Goal: Feedback & Contribution: Submit feedback/report problem

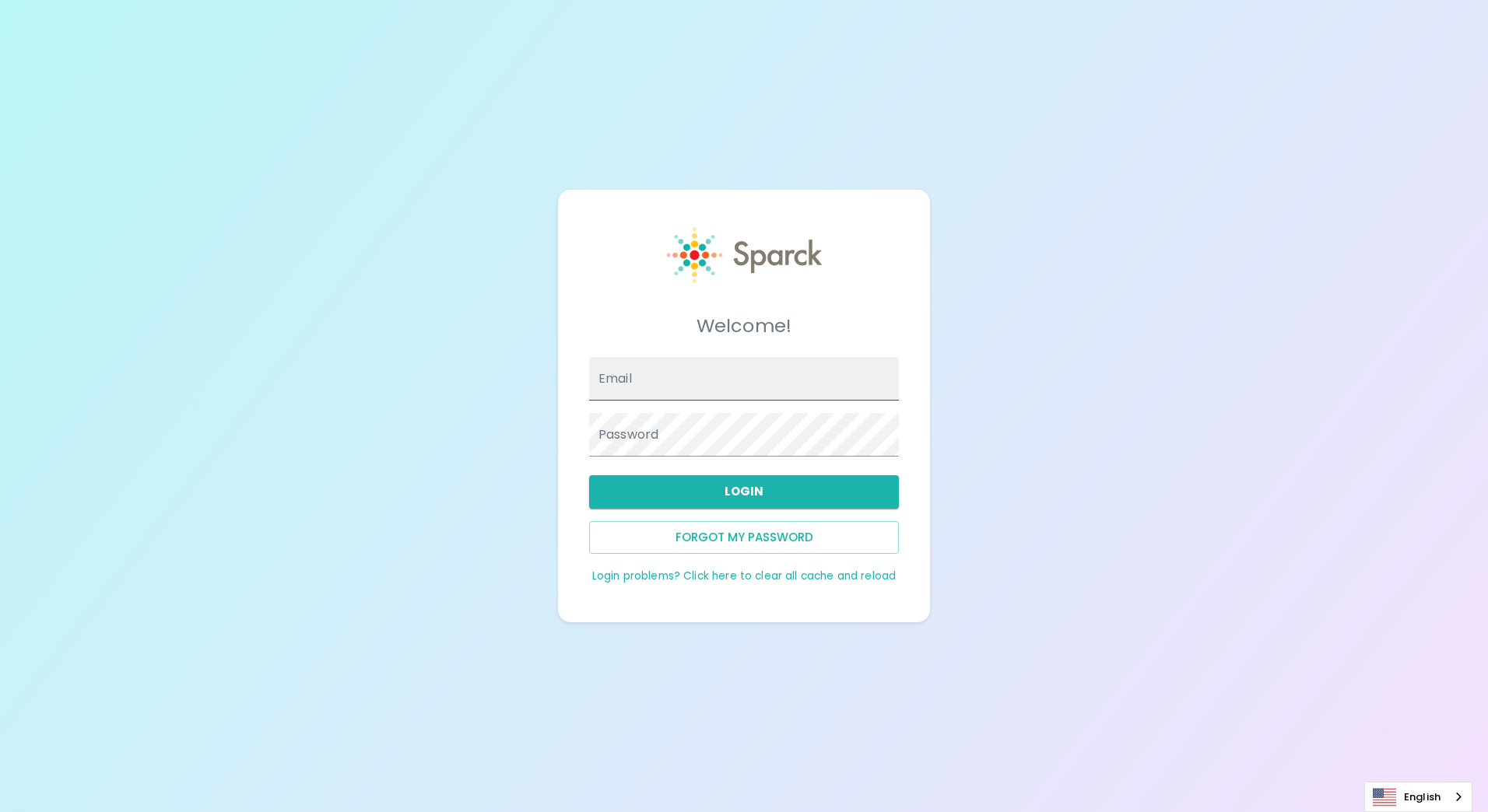
type input "[PERSON_NAME][EMAIL_ADDRESS][PERSON_NAME][DOMAIN_NAME]"
click at [739, 494] on button "Login" at bounding box center [744, 492] width 310 height 33
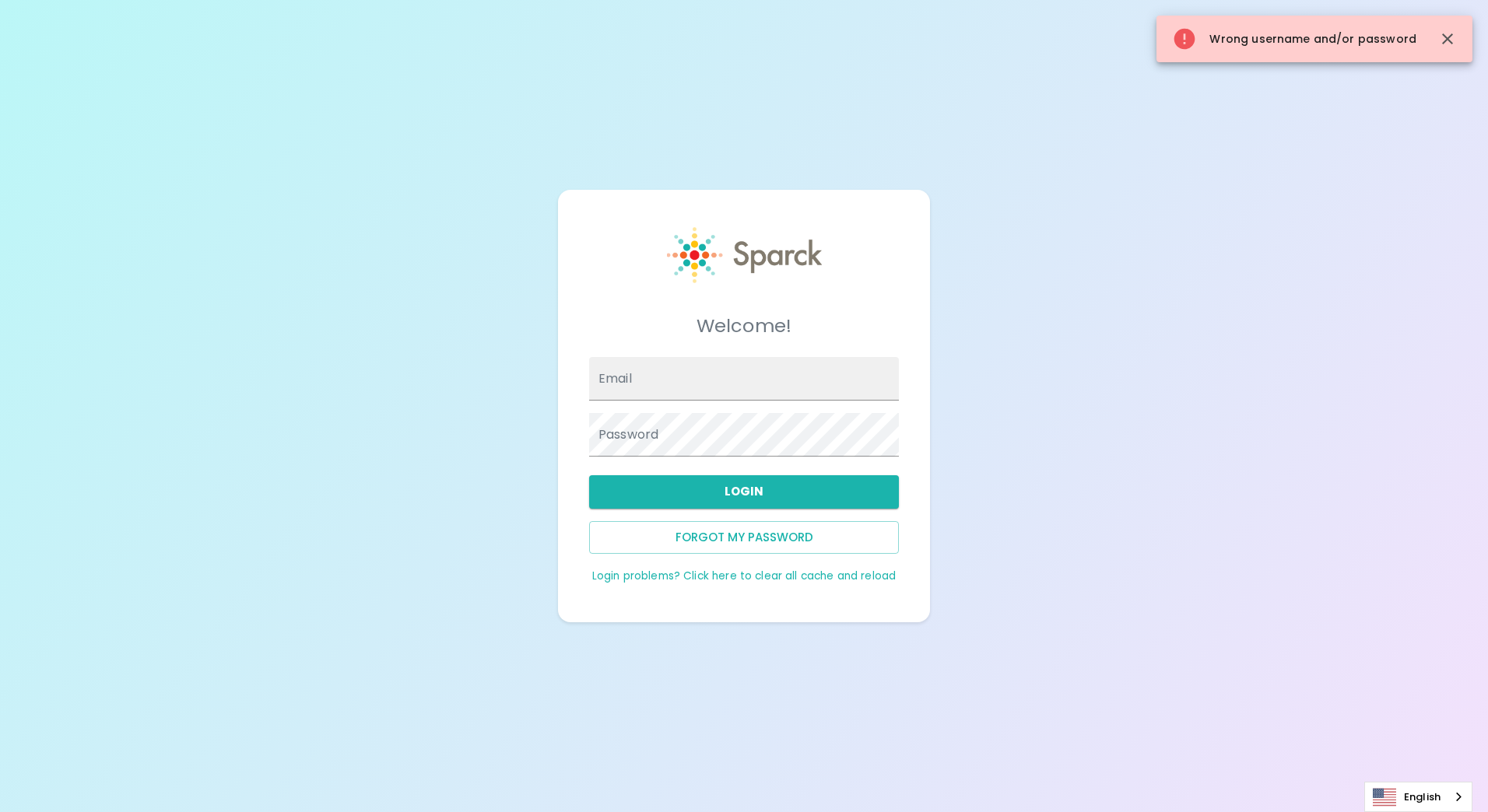
click at [649, 350] on div "Email" at bounding box center [738, 373] width 322 height 56
click at [649, 368] on input "Email" at bounding box center [744, 378] width 310 height 43
type input "[PERSON_NAME][EMAIL_ADDRESS][PERSON_NAME][DOMAIN_NAME]"
click at [718, 489] on button "Login" at bounding box center [744, 492] width 310 height 33
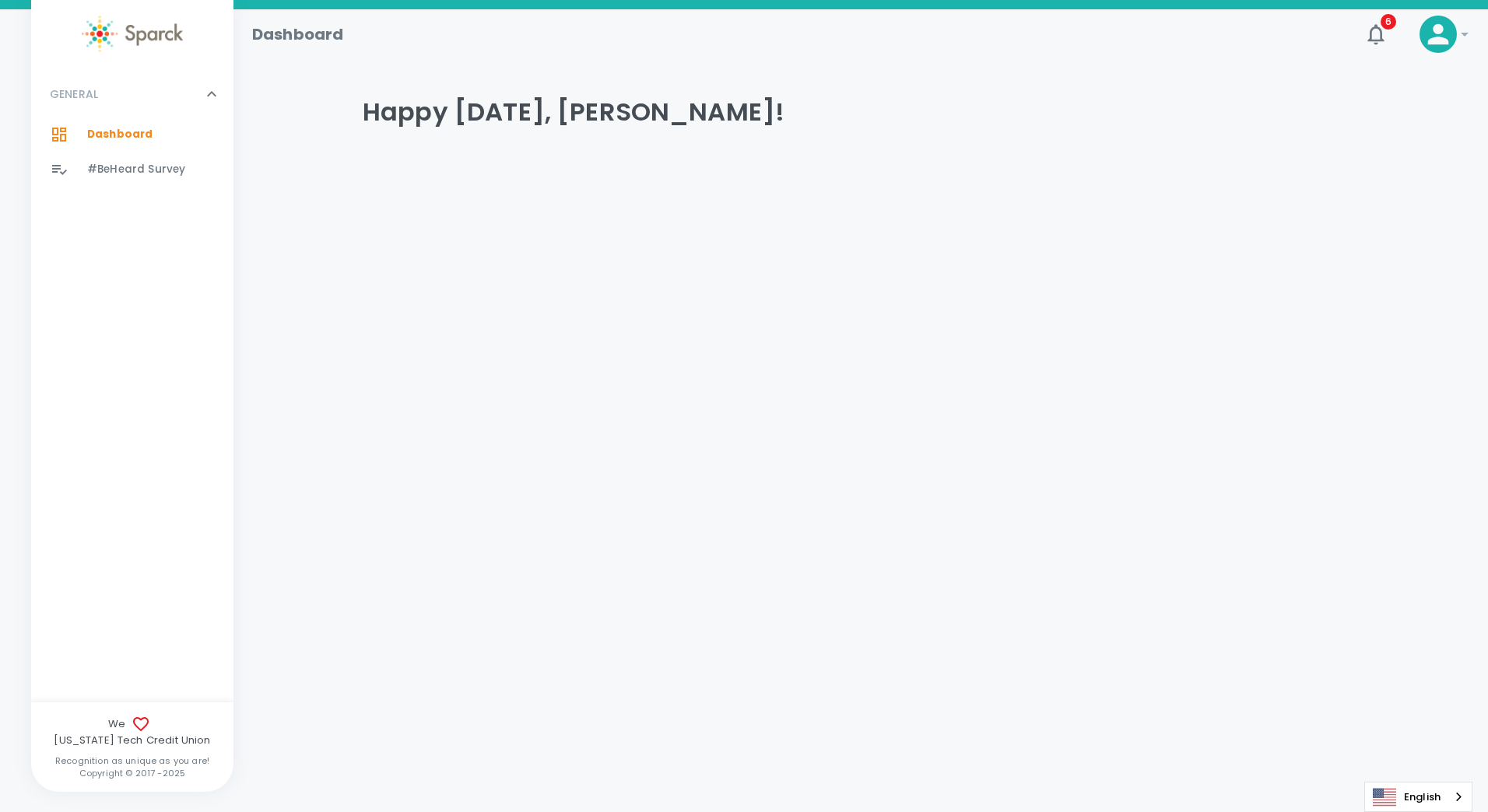
click at [118, 169] on span "#BeHeard Survey" at bounding box center [136, 169] width 98 height 15
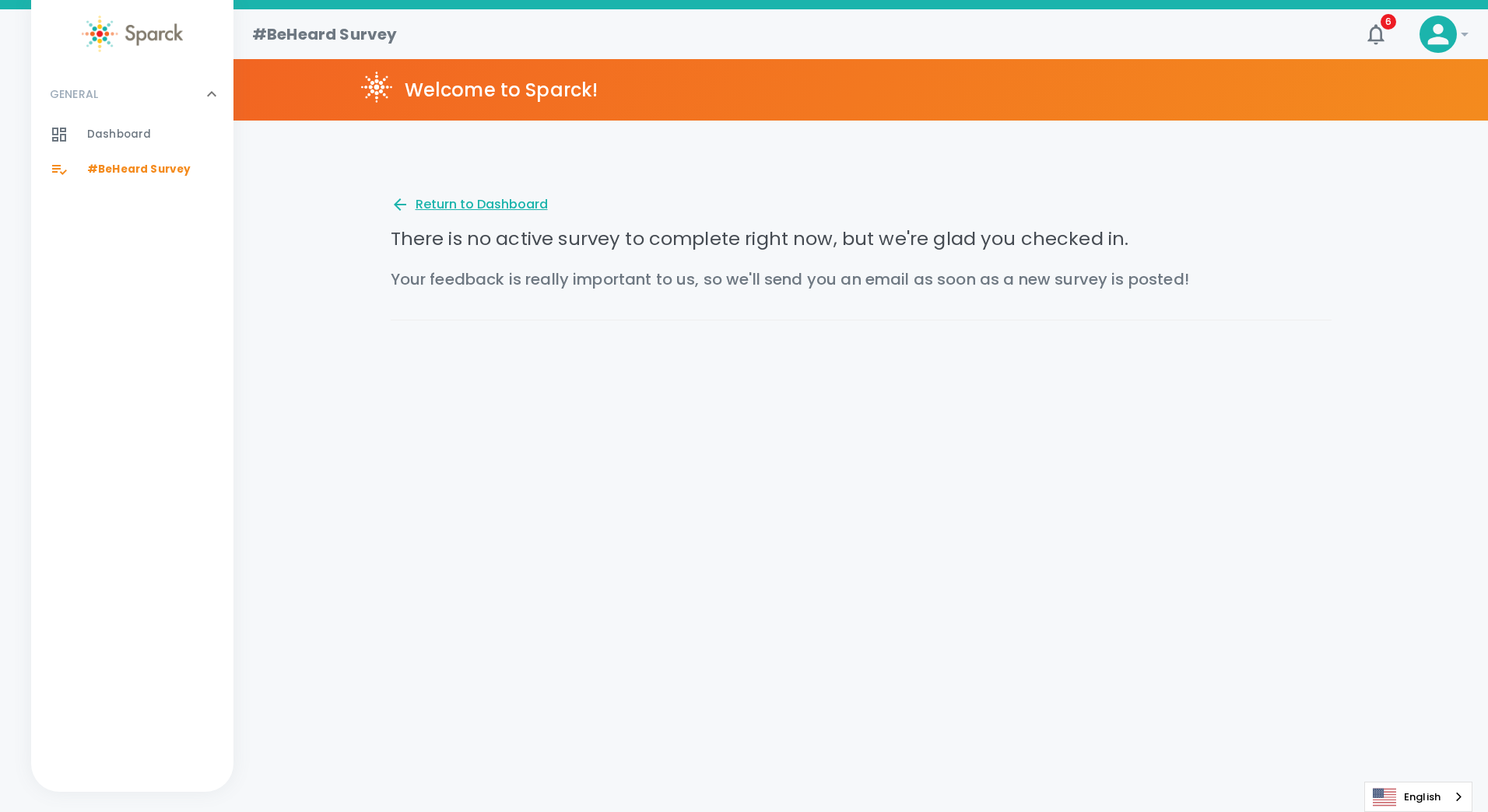
click at [482, 203] on div "Return to Dashboard" at bounding box center [469, 205] width 158 height 19
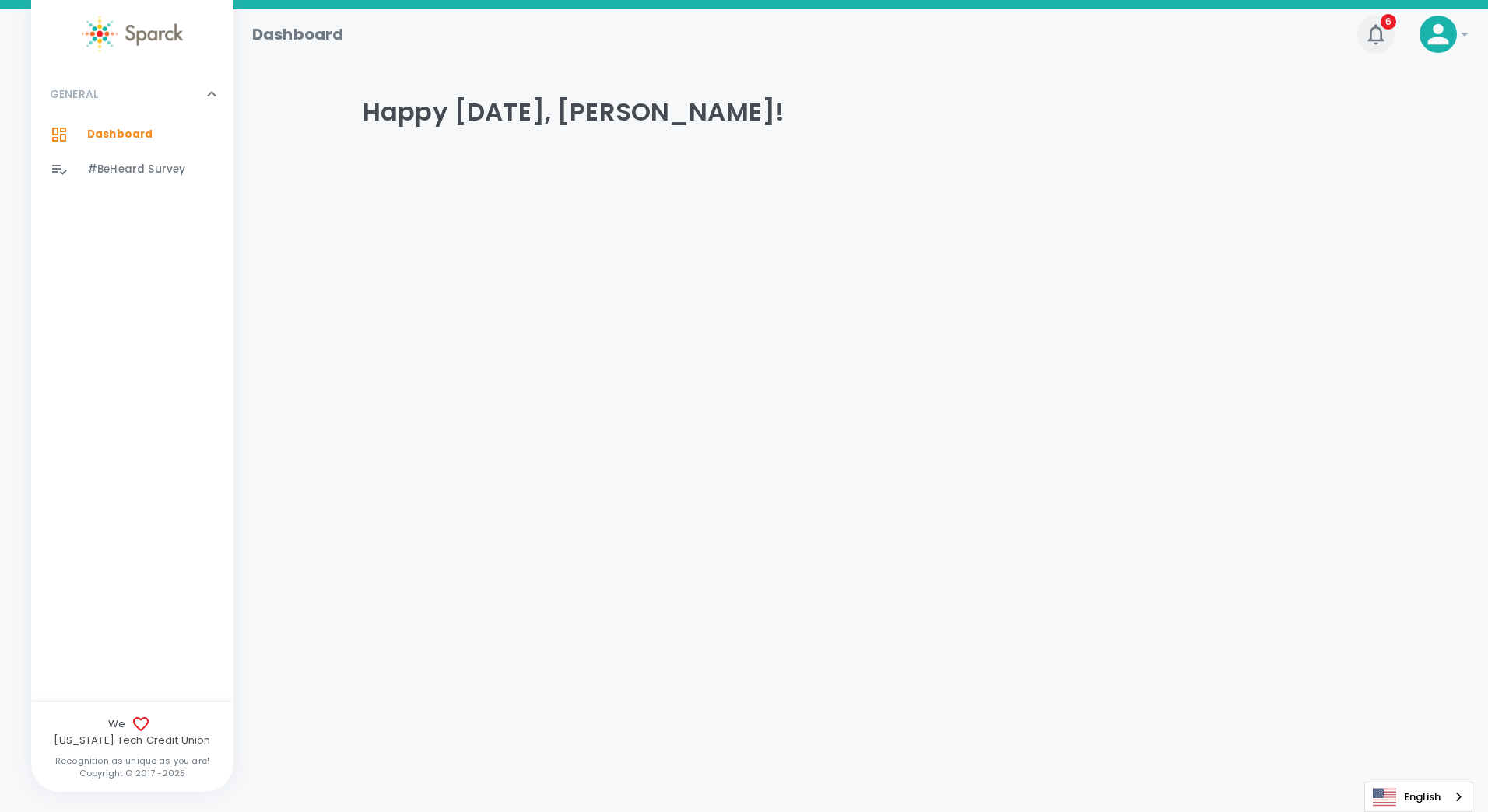
click at [1377, 31] on icon "button" at bounding box center [1375, 33] width 24 height 24
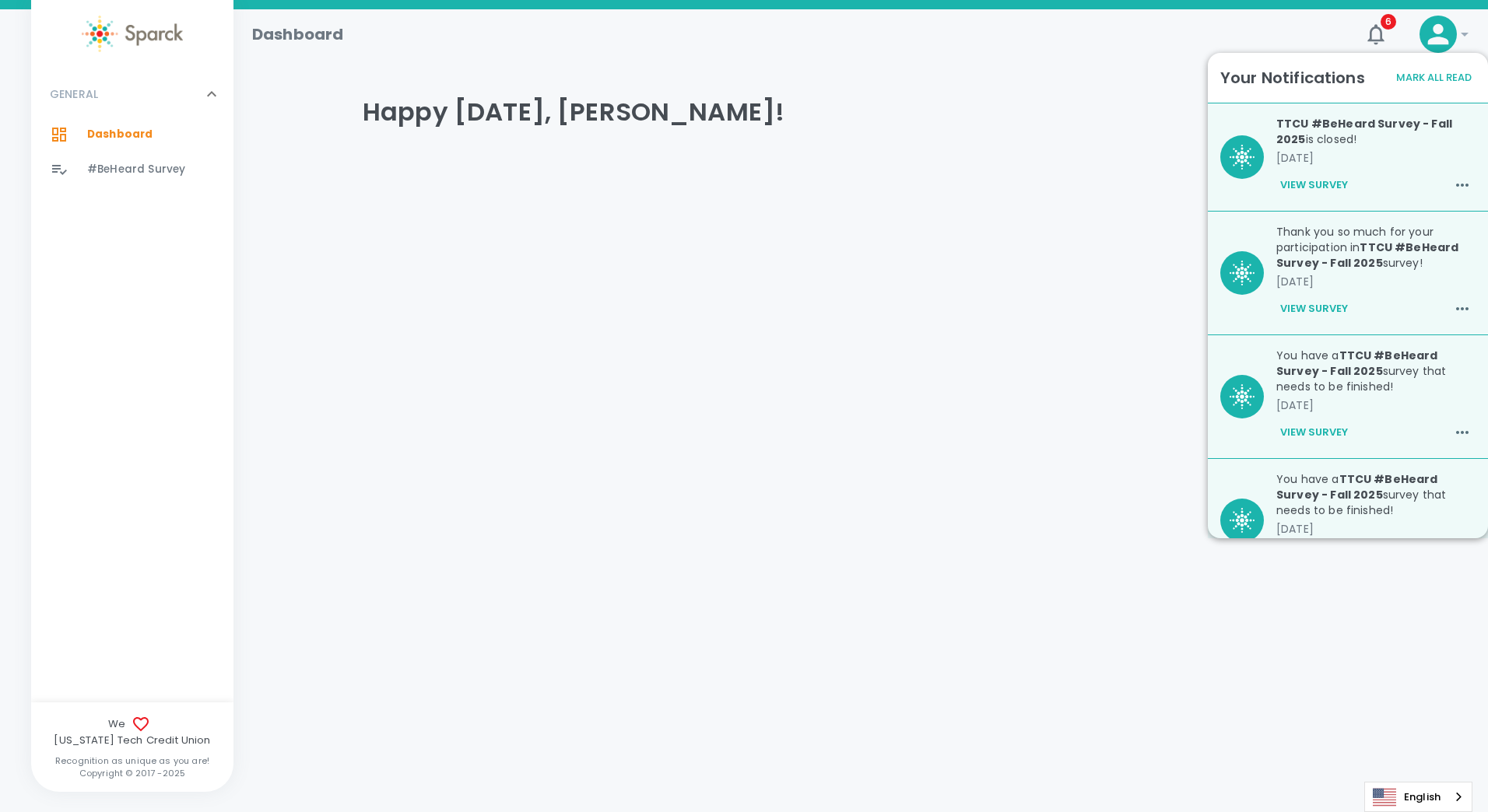
click at [1301, 183] on button "View Survey" at bounding box center [1313, 185] width 75 height 26
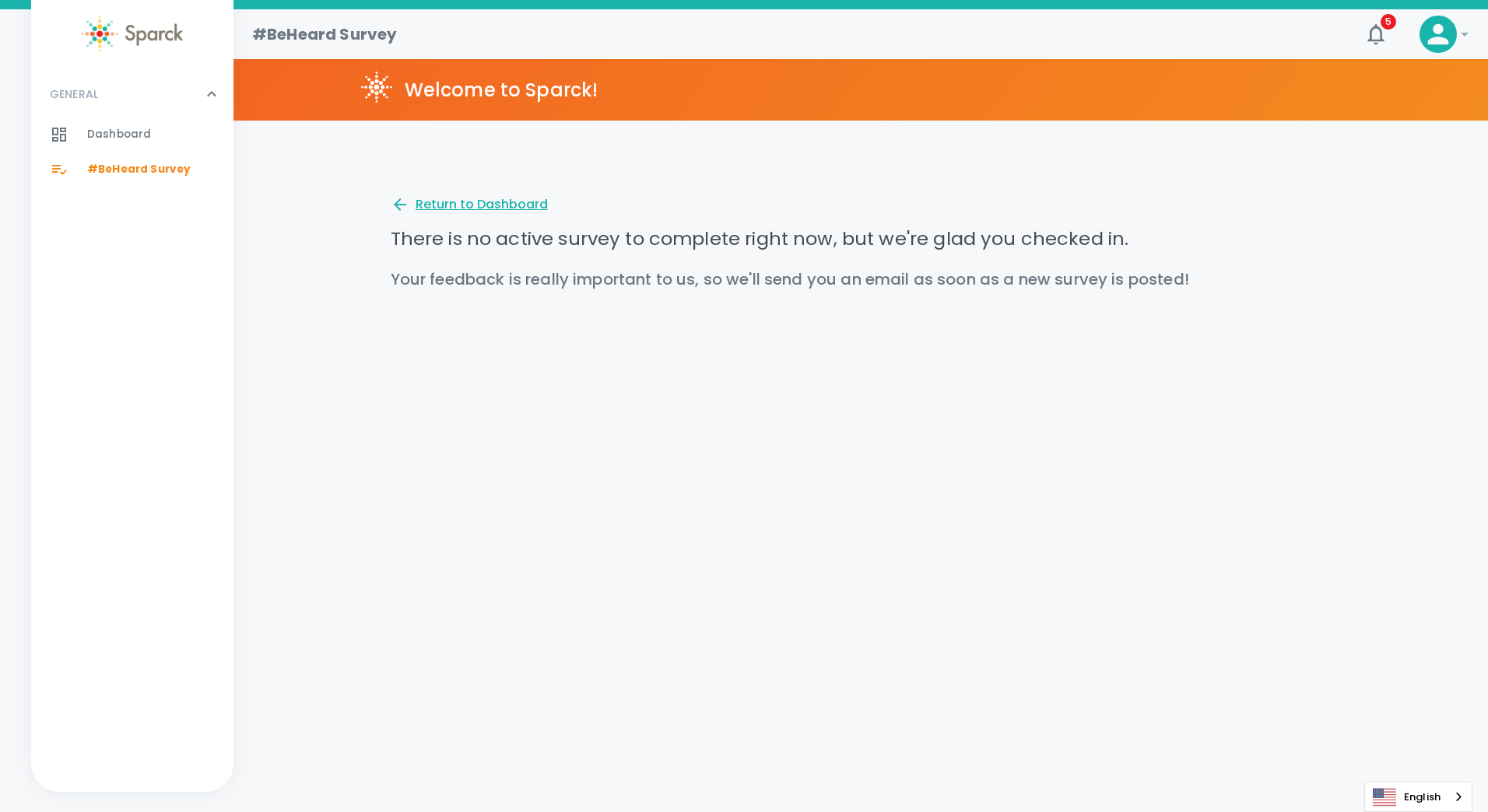
click at [453, 200] on div "Return to Dashboard" at bounding box center [469, 205] width 158 height 19
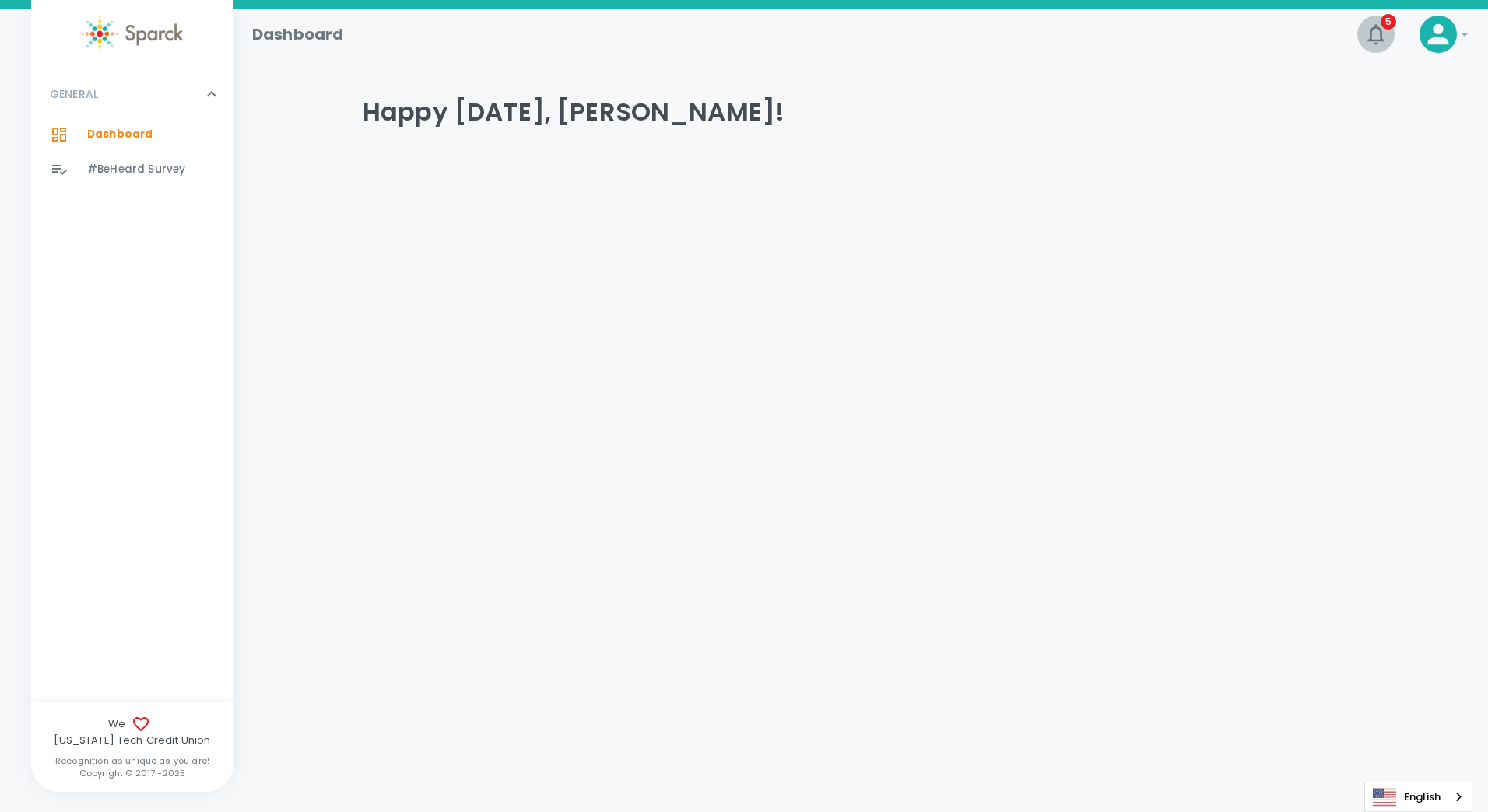
click at [1380, 36] on icon "button" at bounding box center [1375, 34] width 16 height 20
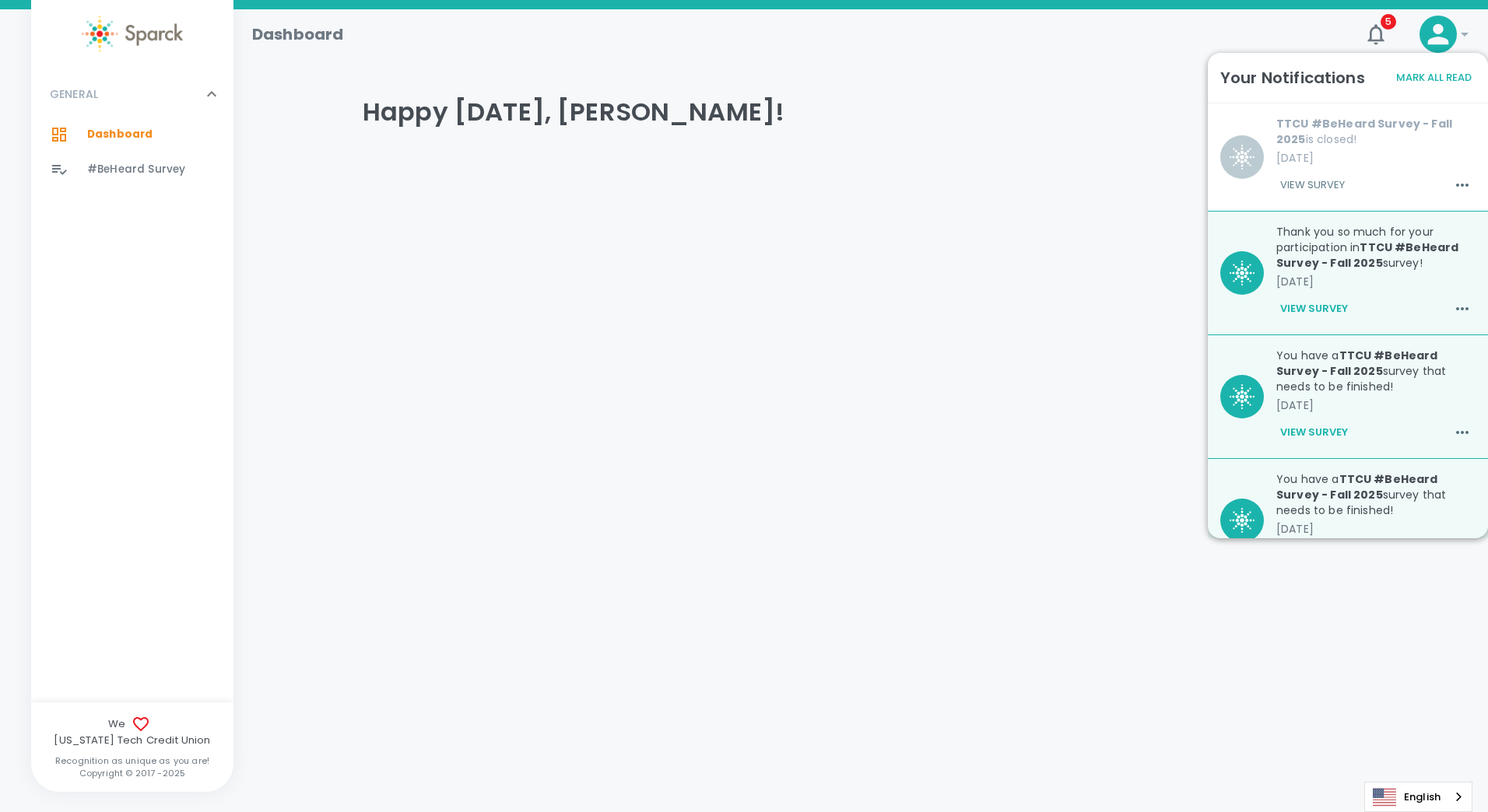
click at [568, 100] on h4 "Happy Friday, CHRISTOPHER!" at bounding box center [860, 112] width 996 height 31
click at [1311, 308] on button "View Survey" at bounding box center [1313, 308] width 75 height 26
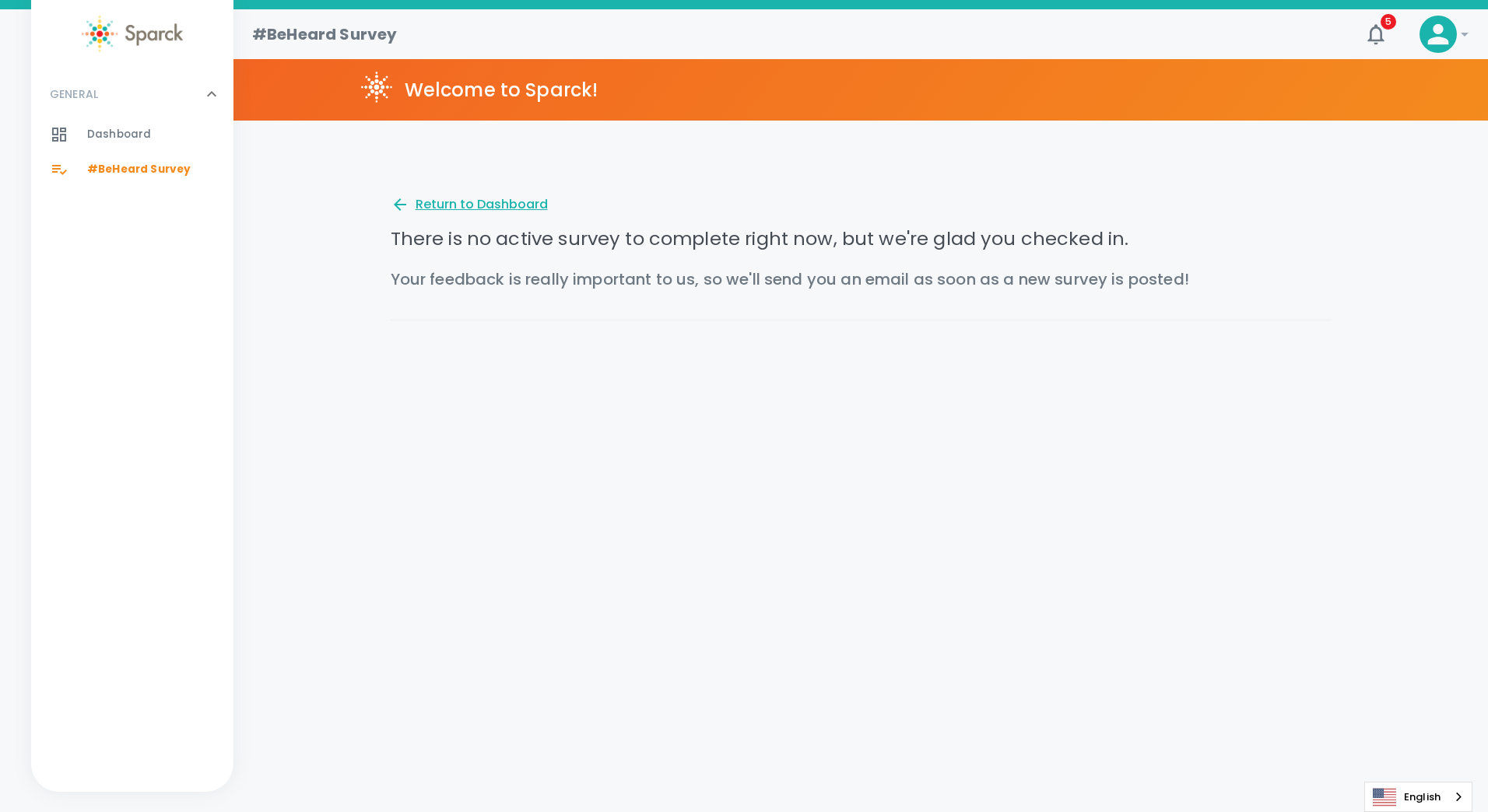
click at [469, 202] on div "Return to Dashboard" at bounding box center [469, 205] width 158 height 19
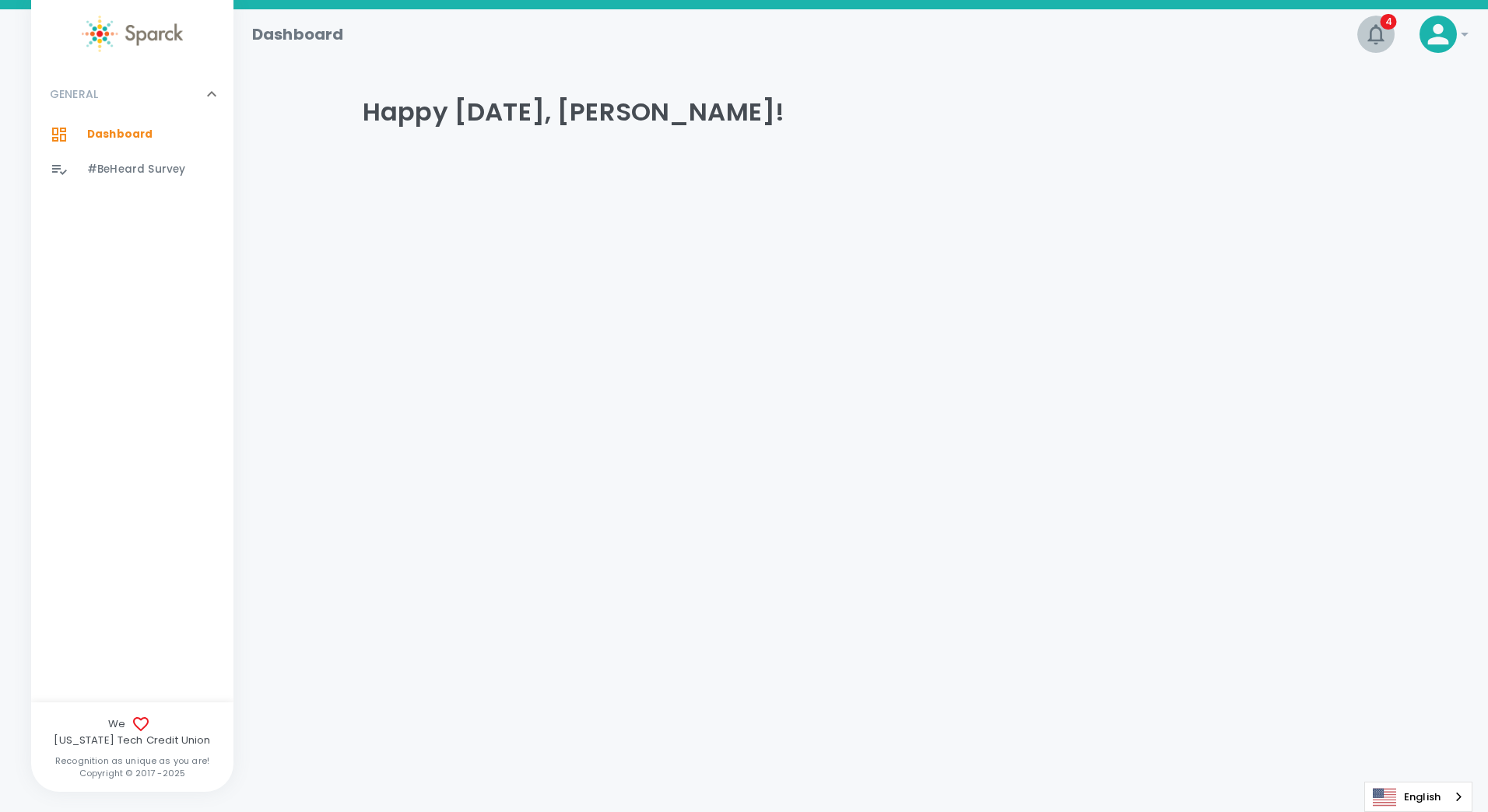
click at [1370, 35] on icon "button" at bounding box center [1375, 34] width 16 height 20
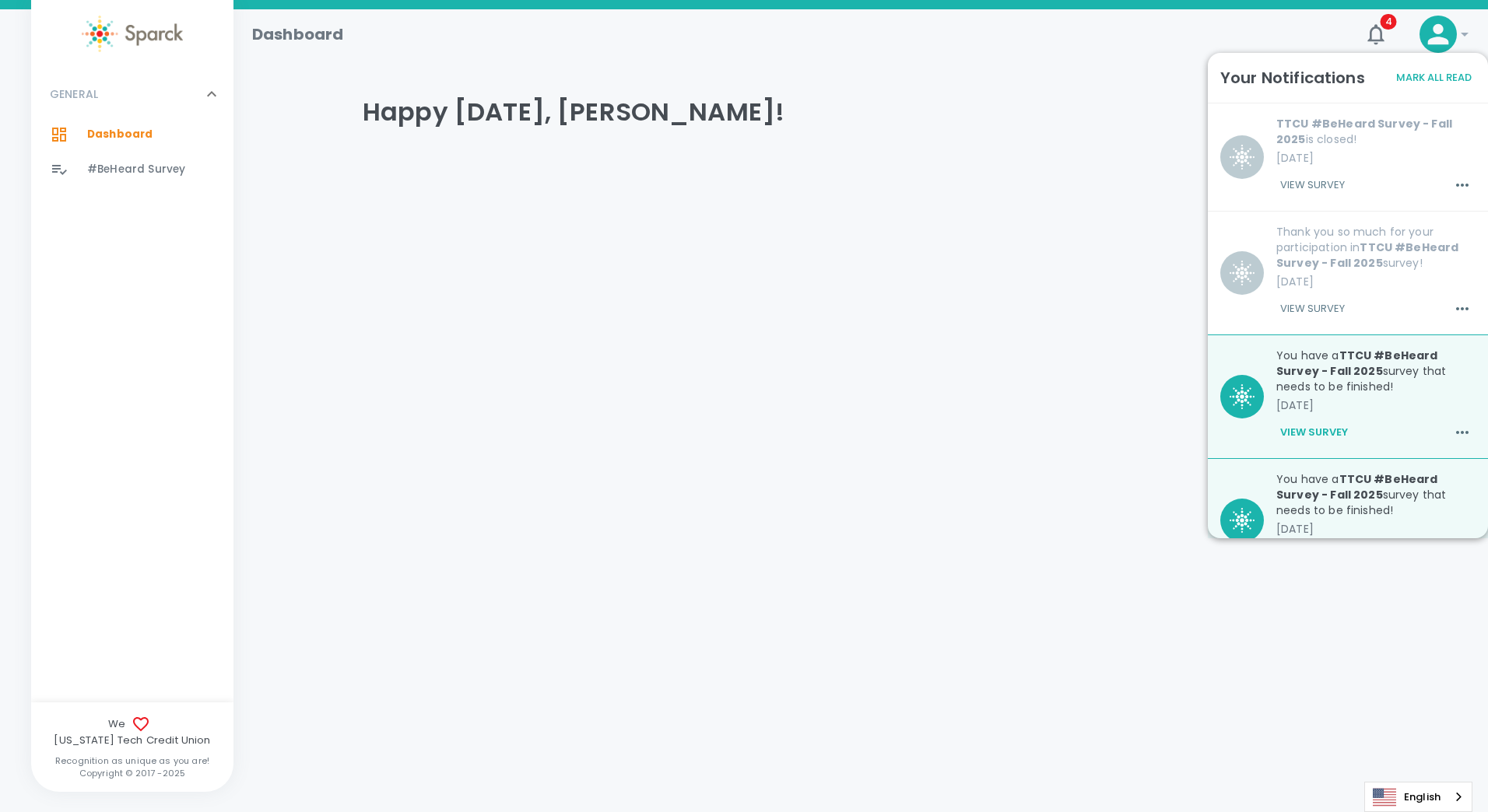
click at [1101, 227] on div "Dashboard 4 ! GENERAL 0 Dashboard 0 #BeHeard Survey 0 We Texas Tech Credit Unio…" at bounding box center [744, 130] width 1488 height 243
click at [1375, 31] on icon "button" at bounding box center [1375, 33] width 24 height 24
